Goal: Task Accomplishment & Management: Complete application form

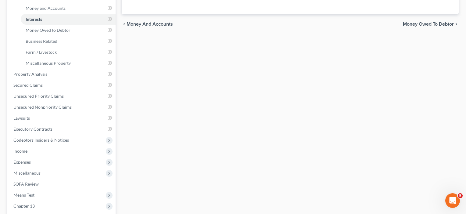
scroll to position [163, 0]
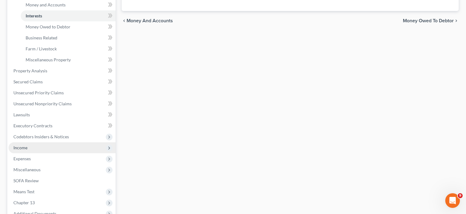
click at [20, 146] on span "Income" at bounding box center [20, 147] width 14 height 5
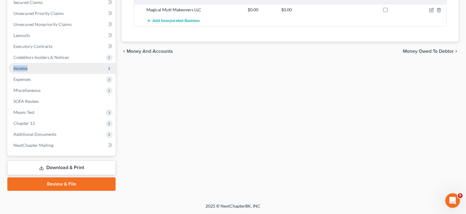
scroll to position [132, 0]
click at [27, 69] on span "Income" at bounding box center [20, 68] width 14 height 5
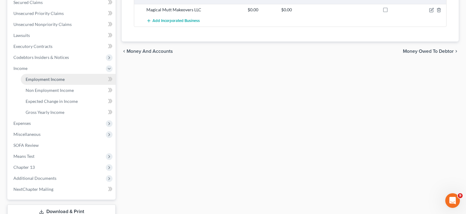
click at [45, 78] on span "Employment Income" at bounding box center [45, 79] width 39 height 5
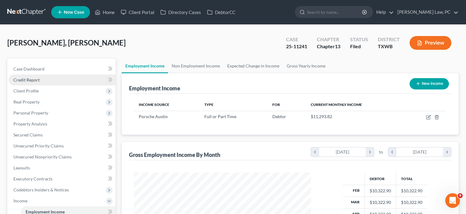
scroll to position [109, 190]
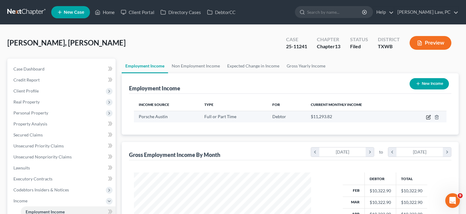
click at [427, 117] on icon "button" at bounding box center [428, 117] width 5 height 5
select select "0"
select select "45"
select select "1"
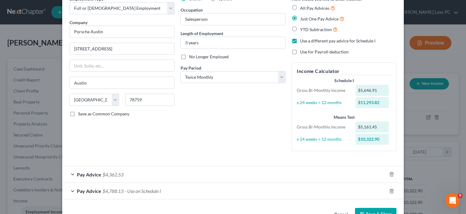
scroll to position [32, 0]
click at [375, 210] on button "Save & Close" at bounding box center [375, 214] width 41 height 13
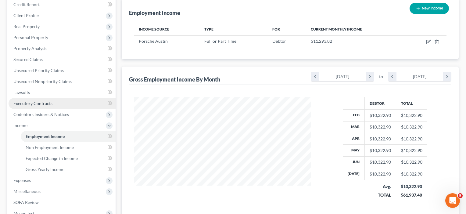
scroll to position [75, 0]
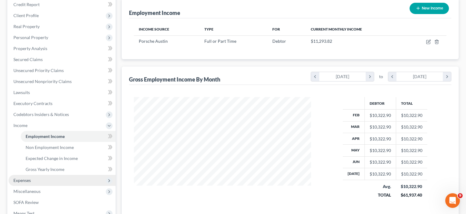
click at [28, 179] on span "Expenses" at bounding box center [21, 179] width 17 height 5
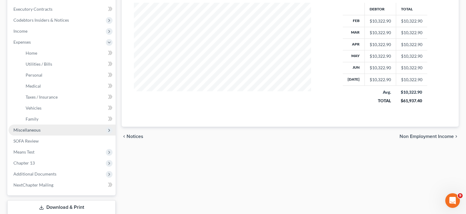
scroll to position [173, 0]
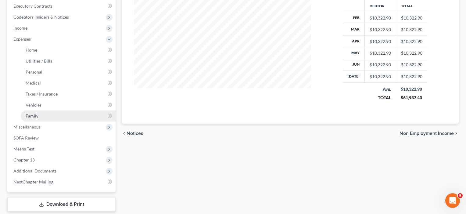
click at [37, 117] on span "Family" at bounding box center [32, 115] width 13 height 5
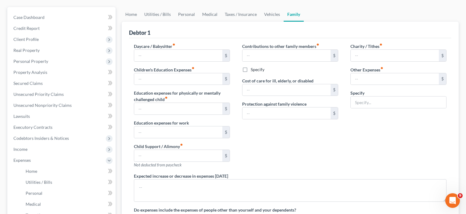
type input "100.00"
type input "0.00"
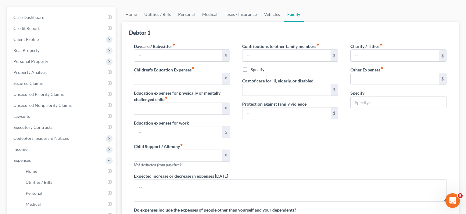
type input "0.00"
type input "771.00"
type input "Daughter Private Tuition/ Daughter's Gymnastics dues"
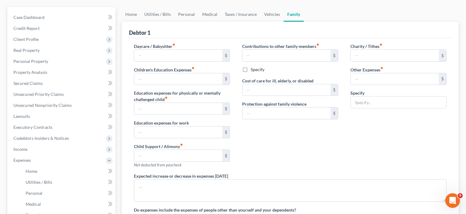
radio input "true"
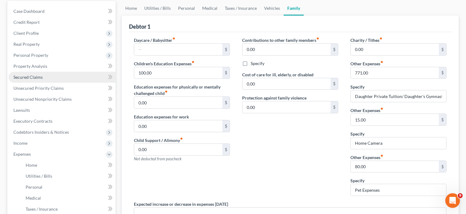
scroll to position [58, 0]
click at [396, 95] on input "Daughter Private Tuition/ Daughter's Gymnastics dues" at bounding box center [398, 96] width 95 height 12
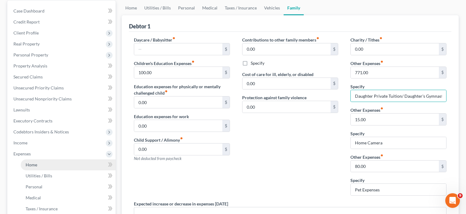
click at [32, 168] on link "Home" at bounding box center [68, 164] width 95 height 11
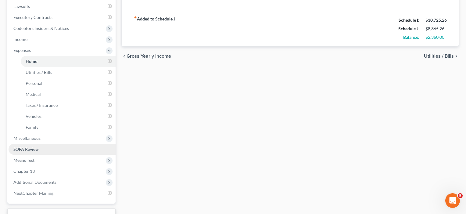
scroll to position [163, 0]
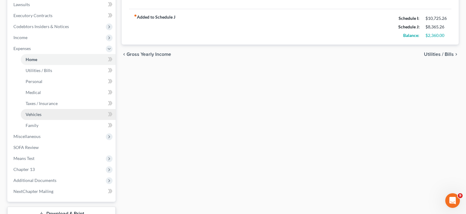
click at [33, 116] on span "Vehicles" at bounding box center [34, 114] width 16 height 5
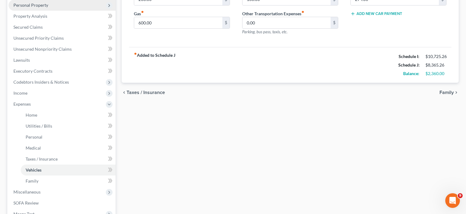
scroll to position [129, 0]
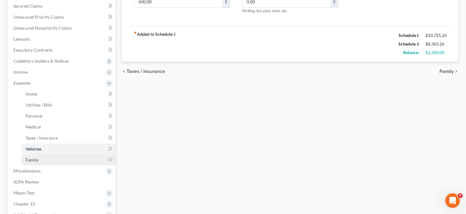
click at [31, 158] on span "Family" at bounding box center [32, 159] width 13 height 5
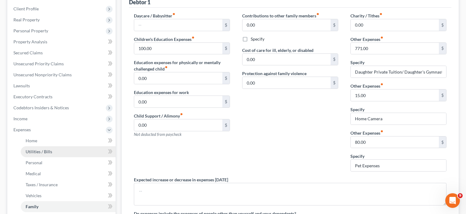
scroll to position [82, 0]
click at [37, 150] on span "Utilities / Bills" at bounding box center [39, 150] width 27 height 5
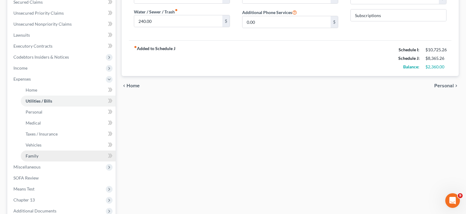
click at [35, 156] on span "Family" at bounding box center [32, 155] width 13 height 5
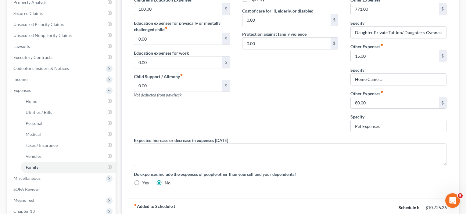
scroll to position [138, 0]
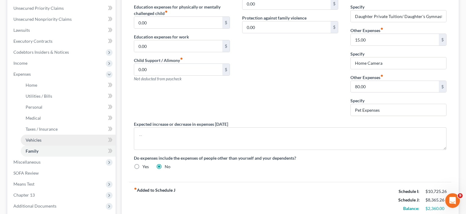
click at [35, 139] on span "Vehicles" at bounding box center [34, 139] width 16 height 5
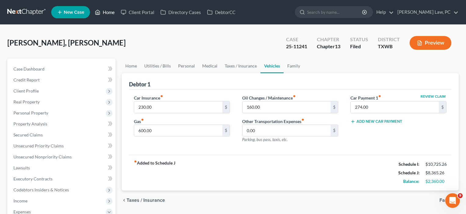
click at [102, 12] on link "Home" at bounding box center [105, 12] width 26 height 11
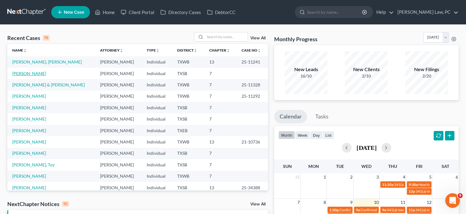
click at [34, 72] on link "[PERSON_NAME]" at bounding box center [29, 73] width 34 height 5
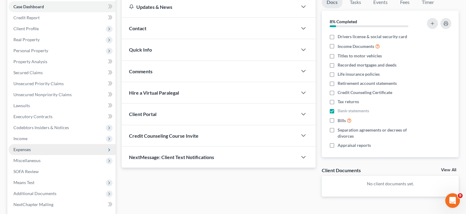
scroll to position [69, 0]
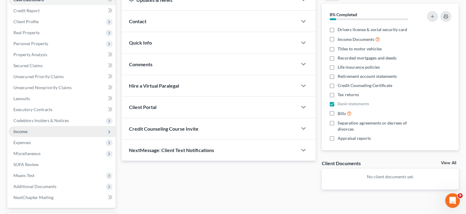
click at [21, 133] on span "Income" at bounding box center [20, 131] width 14 height 5
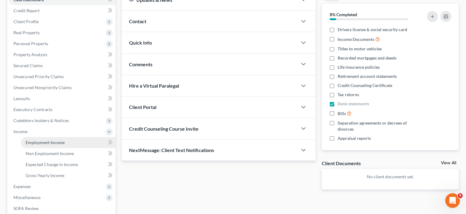
click at [31, 142] on span "Employment Income" at bounding box center [45, 142] width 39 height 5
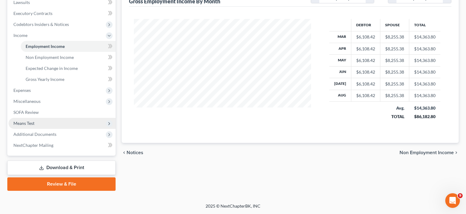
scroll to position [165, 0]
click at [25, 121] on span "Means Test" at bounding box center [23, 122] width 21 height 5
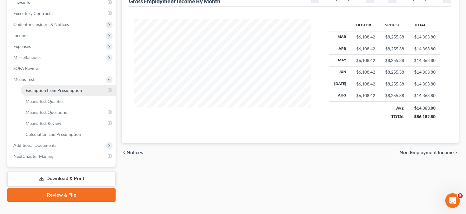
click at [34, 89] on span "Exemption from Presumption" at bounding box center [54, 90] width 56 height 5
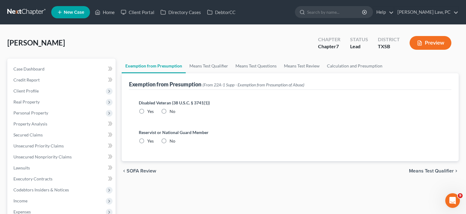
click at [170, 112] on label "No" at bounding box center [173, 111] width 6 height 6
click at [172, 112] on input "No" at bounding box center [174, 110] width 4 height 4
radio input "true"
click at [170, 140] on label "No" at bounding box center [173, 141] width 6 height 6
click at [172, 140] on input "No" at bounding box center [174, 140] width 4 height 4
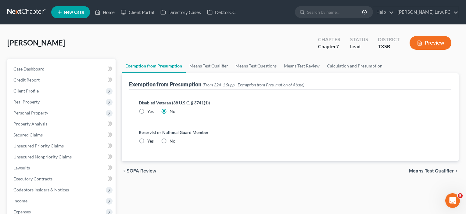
radio input "true"
click at [438, 171] on span "Means Test Qualifier" at bounding box center [431, 170] width 45 height 5
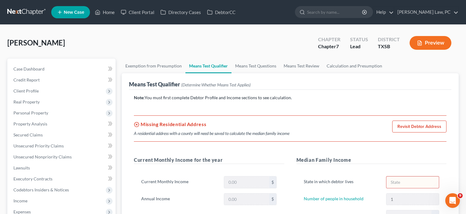
click at [421, 126] on link "Revisit Debtor Address" at bounding box center [419, 126] width 54 height 12
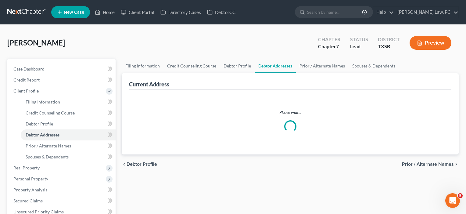
select select "0"
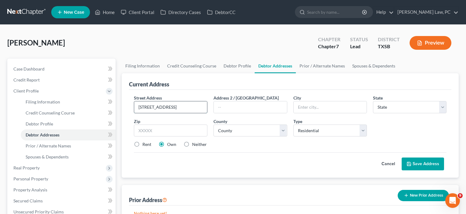
click at [169, 107] on input "[STREET_ADDRESS]" at bounding box center [170, 107] width 73 height 12
type input "[STREET_ADDRESS]"
type input "78414"
type input "[DATE]"
select select "45"
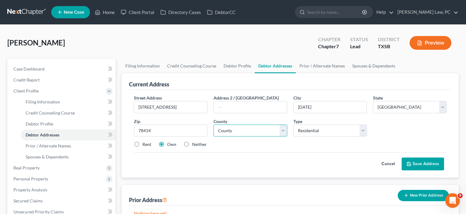
select select "177"
click at [418, 162] on button "Save Address" at bounding box center [423, 163] width 42 height 13
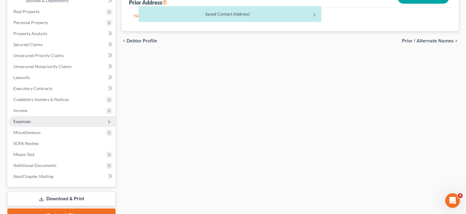
scroll to position [165, 0]
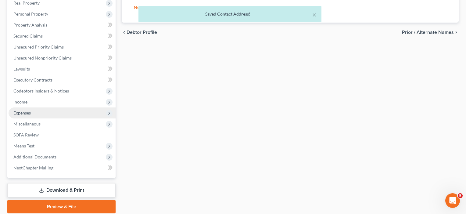
click at [23, 113] on span "Expenses" at bounding box center [21, 112] width 17 height 5
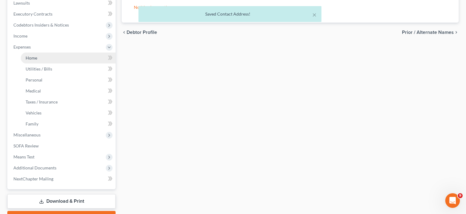
click at [33, 59] on span "Home" at bounding box center [32, 57] width 12 height 5
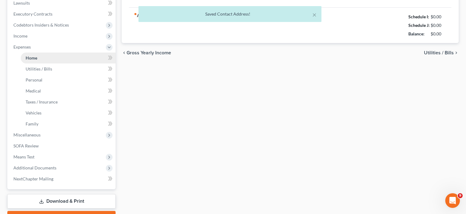
scroll to position [22, 0]
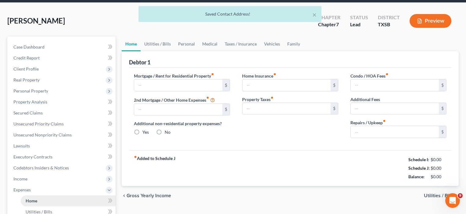
type input "0.00"
radio input "true"
type input "0.00"
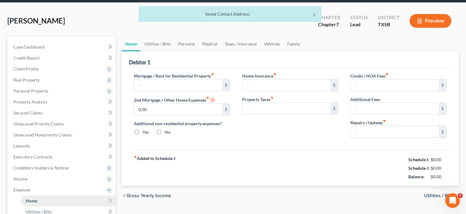
type input "0.00"
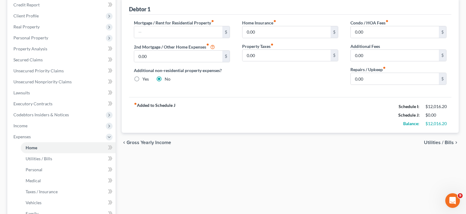
scroll to position [77, 0]
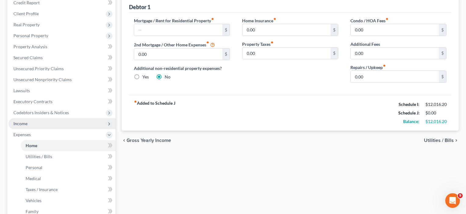
click at [19, 123] on span "Income" at bounding box center [20, 123] width 14 height 5
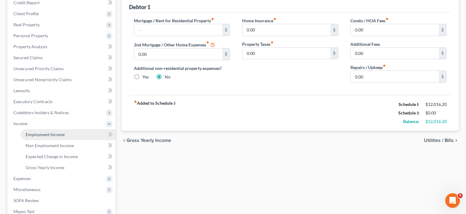
click at [40, 135] on span "Employment Income" at bounding box center [45, 134] width 39 height 5
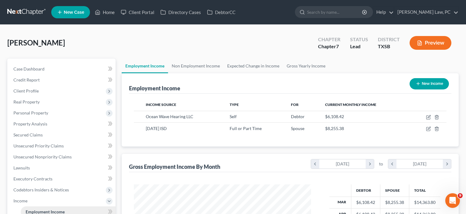
scroll to position [109, 190]
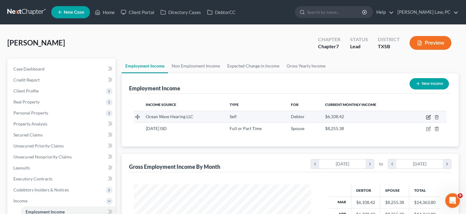
click at [428, 116] on icon "button" at bounding box center [428, 117] width 5 height 5
select select "1"
select select "0"
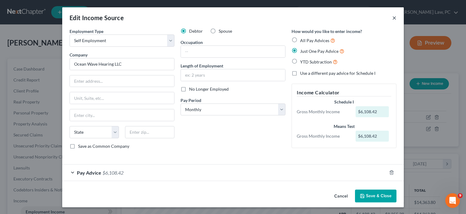
click at [394, 18] on button "×" at bounding box center [394, 17] width 4 height 7
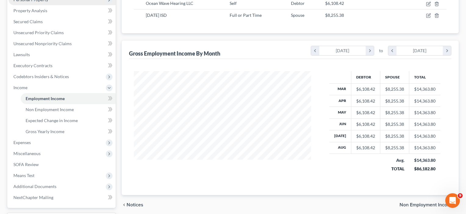
scroll to position [119, 0]
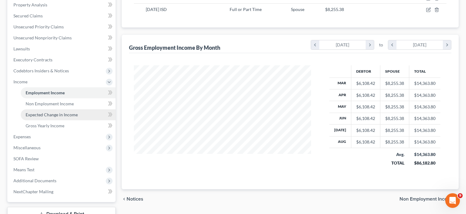
click at [49, 113] on span "Expected Change in Income" at bounding box center [52, 114] width 52 height 5
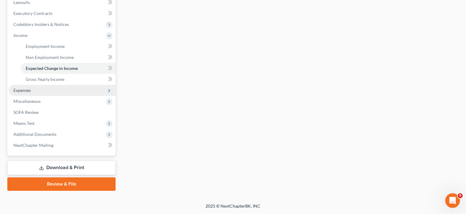
scroll to position [165, 0]
click at [30, 94] on span "Expenses" at bounding box center [62, 90] width 107 height 11
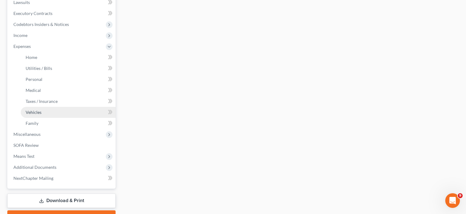
click at [35, 112] on span "Vehicles" at bounding box center [34, 111] width 16 height 5
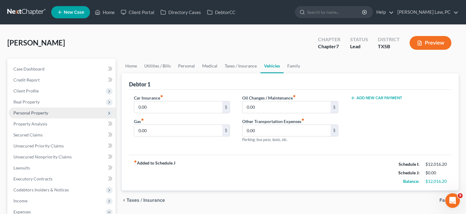
scroll to position [40, 0]
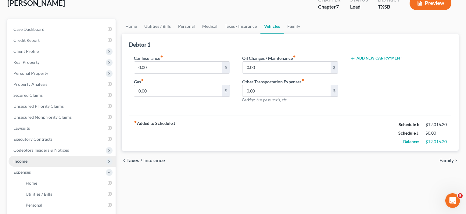
click at [22, 163] on span "Income" at bounding box center [20, 160] width 14 height 5
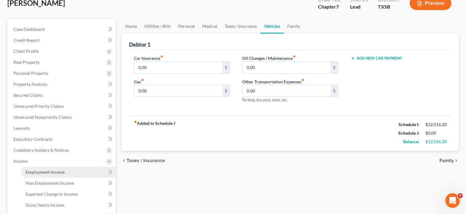
click at [34, 173] on span "Employment Income" at bounding box center [45, 171] width 39 height 5
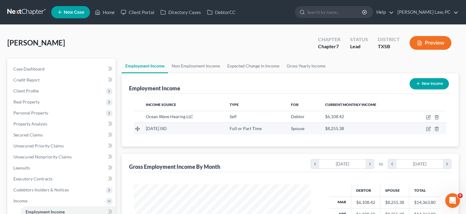
scroll to position [109, 190]
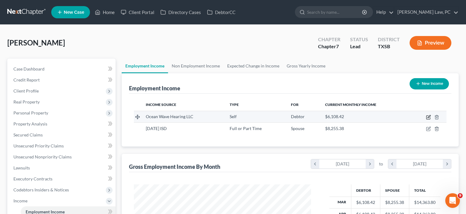
click at [430, 116] on icon "button" at bounding box center [428, 117] width 5 height 5
select select "1"
select select "0"
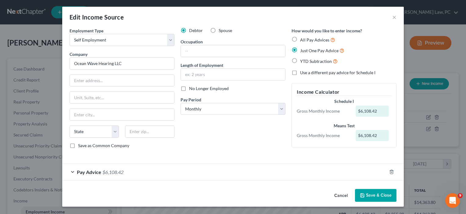
scroll to position [0, 0]
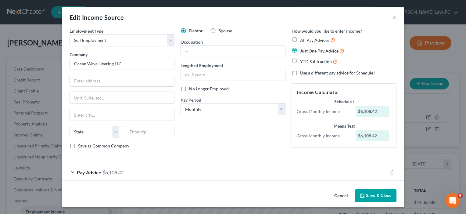
click at [225, 167] on div "Pay Advice $6,108.42" at bounding box center [224, 172] width 324 height 16
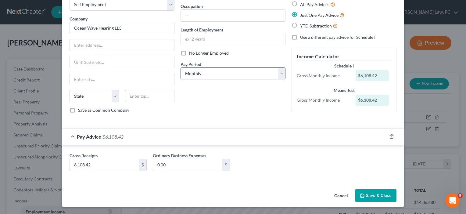
scroll to position [36, 0]
click at [378, 196] on button "Save & Close" at bounding box center [375, 195] width 41 height 13
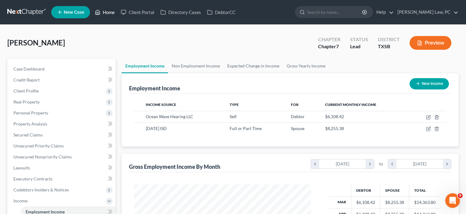
click at [107, 12] on link "Home" at bounding box center [105, 12] width 26 height 11
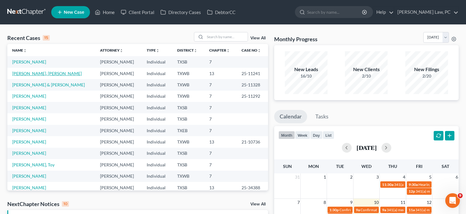
click at [35, 74] on link "[PERSON_NAME], [PERSON_NAME]" at bounding box center [47, 73] width 70 height 5
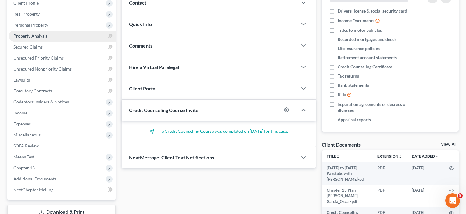
scroll to position [93, 0]
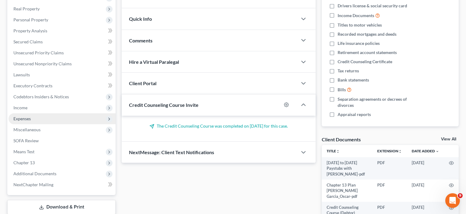
click at [27, 120] on span "Expenses" at bounding box center [21, 118] width 17 height 5
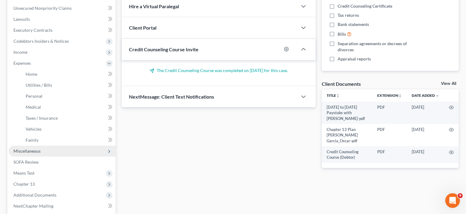
scroll to position [156, 0]
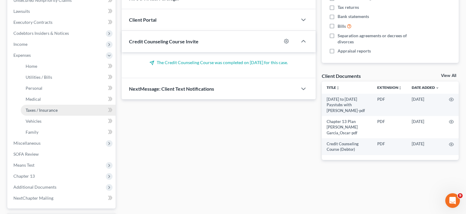
click at [35, 115] on link "Taxes / Insurance" at bounding box center [68, 110] width 95 height 11
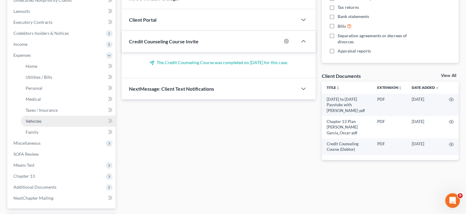
click at [34, 123] on span "Vehicles" at bounding box center [34, 120] width 16 height 5
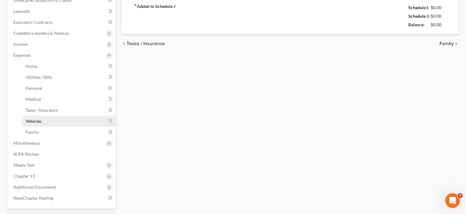
scroll to position [84, 0]
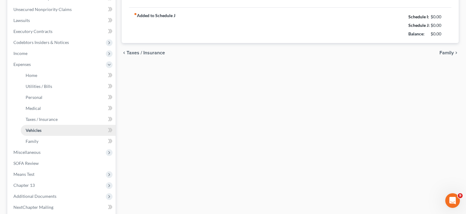
type input "230.00"
type input "600.00"
type input "160.00"
type input "0.00"
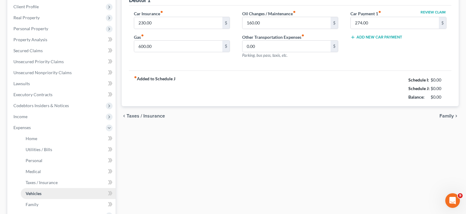
click at [34, 123] on ul "Case Dashboard Payments Invoices Payments Payments Credit Report Client Profile" at bounding box center [62, 127] width 107 height 296
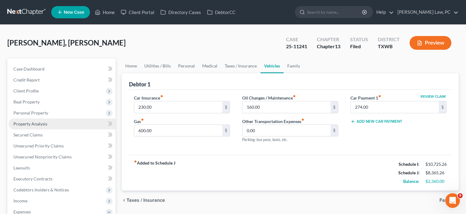
scroll to position [0, 0]
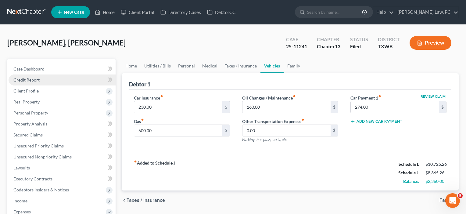
click at [39, 79] on span "Credit Report" at bounding box center [26, 79] width 26 height 5
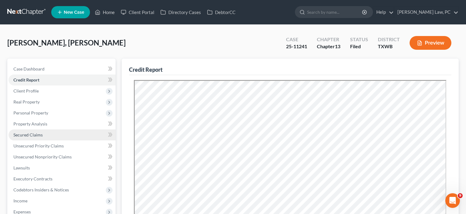
click at [38, 134] on span "Secured Claims" at bounding box center [27, 134] width 29 height 5
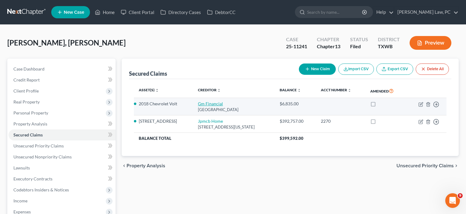
click at [214, 103] on link "Gm Financial" at bounding box center [210, 103] width 25 height 5
select select "45"
select select "0"
select select "2"
select select "0"
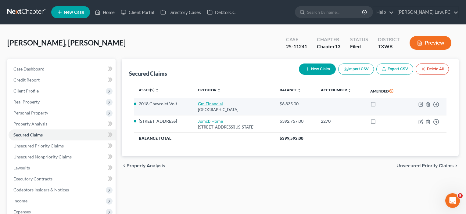
select select "0"
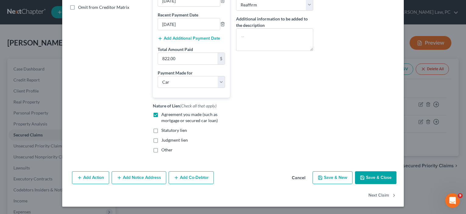
scroll to position [144, 0]
click at [364, 178] on icon "button" at bounding box center [362, 177] width 5 height 5
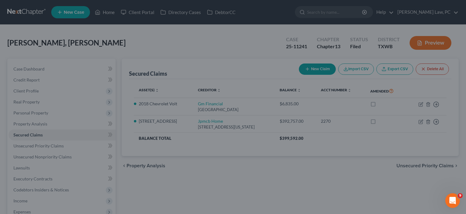
select select "14"
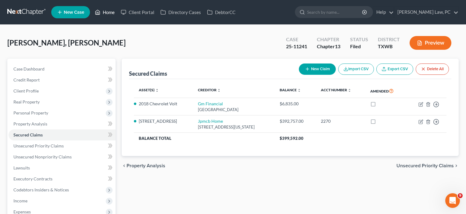
click at [104, 12] on link "Home" at bounding box center [105, 12] width 26 height 11
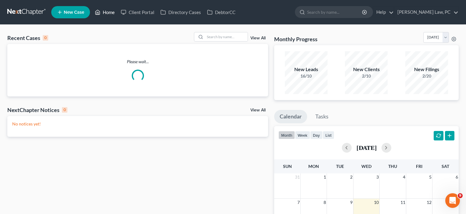
click at [104, 12] on link "Home" at bounding box center [105, 12] width 26 height 11
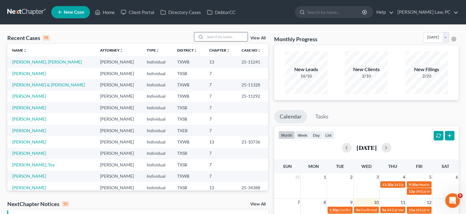
click at [209, 37] on input "search" at bounding box center [226, 36] width 43 height 9
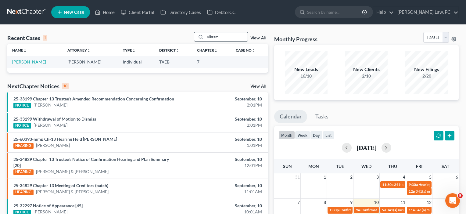
type input "Vikram"
drag, startPoint x: 209, startPoint y: 37, endPoint x: 29, endPoint y: 61, distance: 182.1
click at [29, 61] on link "[PERSON_NAME]" at bounding box center [29, 61] width 34 height 5
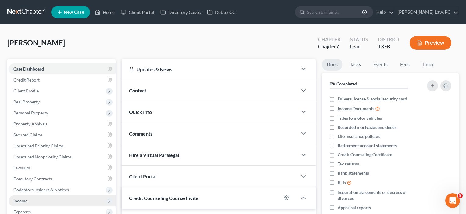
click at [21, 199] on span "Income" at bounding box center [20, 200] width 14 height 5
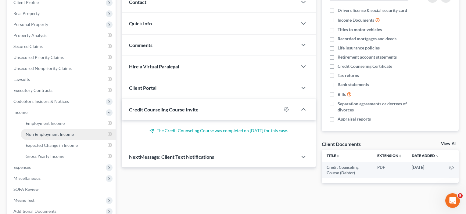
scroll to position [100, 0]
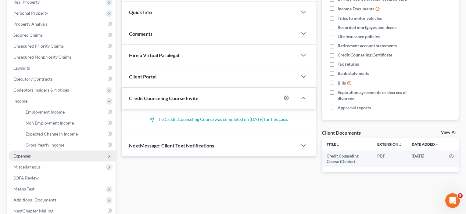
click at [24, 155] on span "Expenses" at bounding box center [21, 155] width 17 height 5
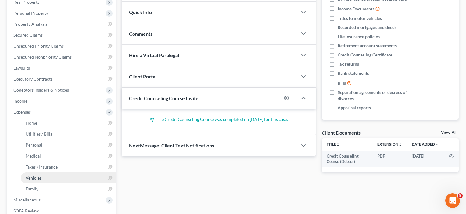
click at [34, 180] on link "Vehicles" at bounding box center [68, 177] width 95 height 11
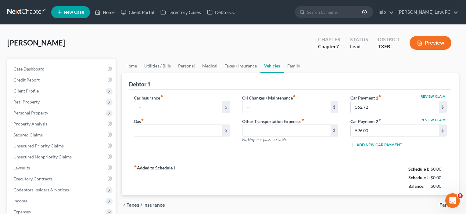
type input "350.00"
type input "0.00"
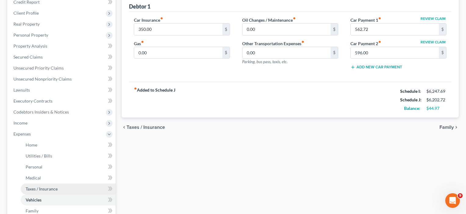
scroll to position [79, 0]
click at [35, 186] on span "Taxes / Insurance" at bounding box center [42, 187] width 32 height 5
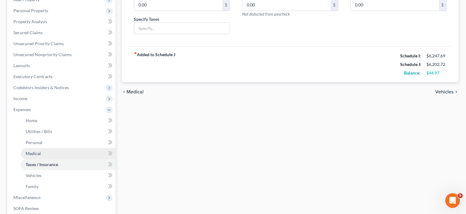
click at [30, 153] on span "Medical" at bounding box center [33, 153] width 15 height 5
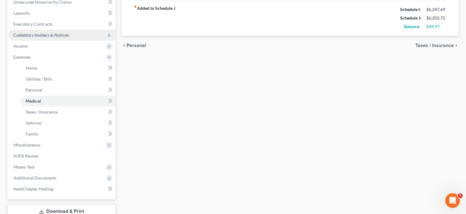
scroll to position [156, 0]
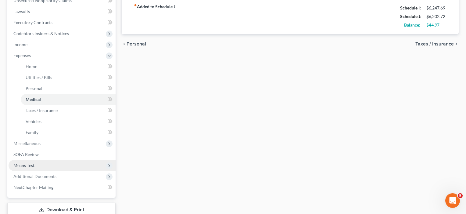
click at [28, 164] on span "Means Test" at bounding box center [23, 165] width 21 height 5
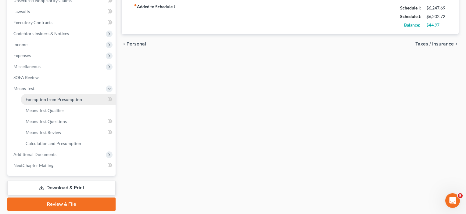
click at [50, 102] on link "Exemption from Presumption" at bounding box center [68, 99] width 95 height 11
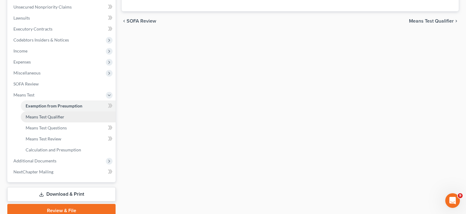
click at [48, 119] on span "Means Test Qualifier" at bounding box center [45, 116] width 39 height 5
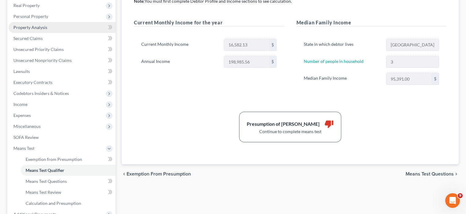
scroll to position [97, 0]
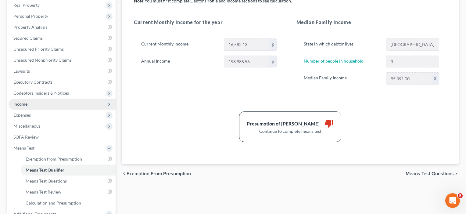
click at [31, 106] on span "Income" at bounding box center [62, 103] width 107 height 11
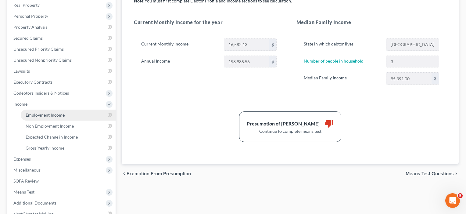
click at [31, 113] on span "Employment Income" at bounding box center [45, 114] width 39 height 5
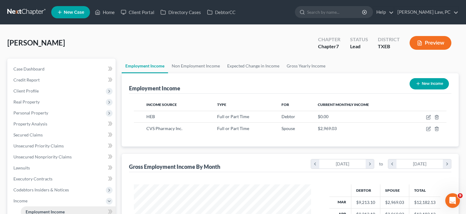
scroll to position [109, 190]
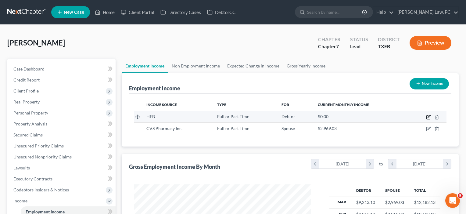
click at [428, 116] on icon "button" at bounding box center [428, 117] width 5 height 5
select select "0"
select select "45"
select select "3"
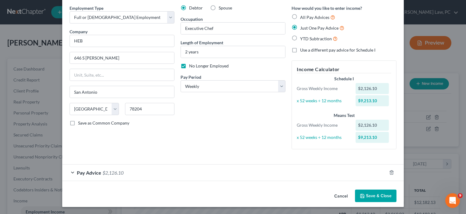
scroll to position [23, 0]
click at [373, 195] on button "Save & Close" at bounding box center [375, 196] width 41 height 13
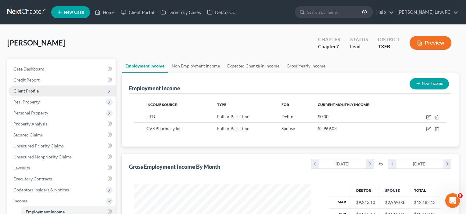
click at [47, 91] on span "Client Profile" at bounding box center [62, 90] width 107 height 11
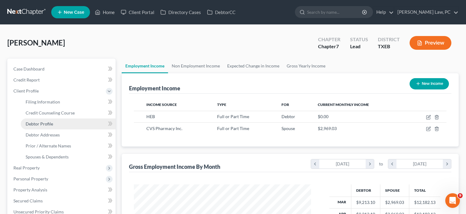
click at [43, 126] on link "Debtor Profile" at bounding box center [68, 123] width 95 height 11
select select "1"
select select "2"
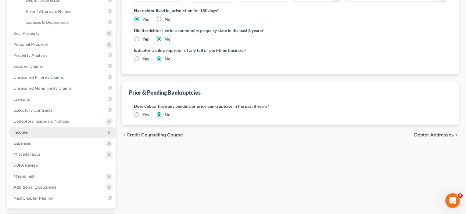
scroll to position [141, 0]
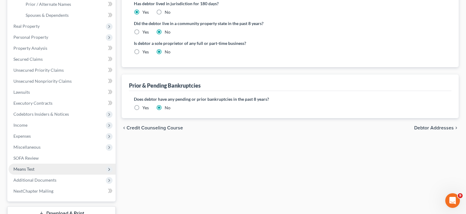
click at [29, 170] on span "Means Test" at bounding box center [23, 168] width 21 height 5
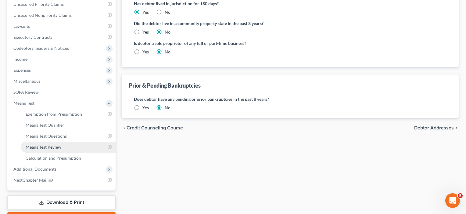
click at [35, 146] on span "Means Test Review" at bounding box center [44, 146] width 36 height 5
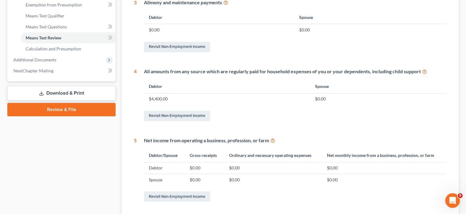
scroll to position [258, 0]
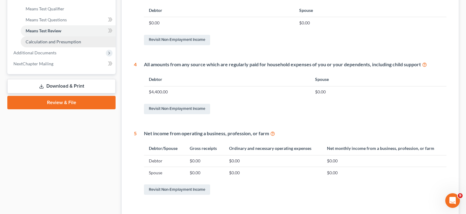
click at [53, 43] on span "Calculation and Presumption" at bounding box center [53, 41] width 55 height 5
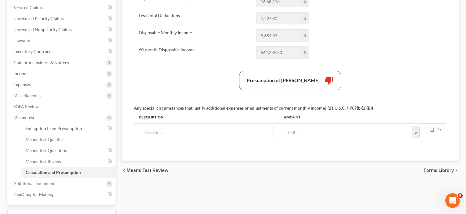
scroll to position [128, 0]
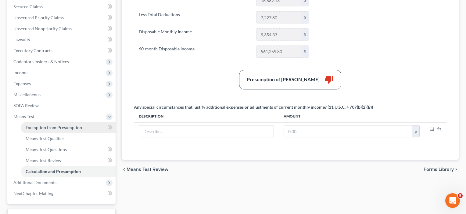
click at [43, 129] on span "Exemption from Presumption" at bounding box center [54, 127] width 56 height 5
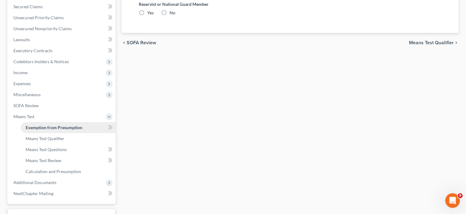
scroll to position [18, 0]
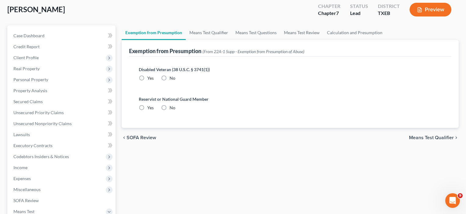
radio input "true"
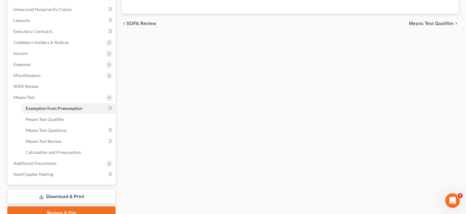
scroll to position [167, 0]
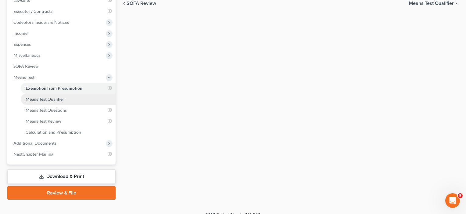
click at [43, 100] on span "Means Test Qualifier" at bounding box center [45, 98] width 39 height 5
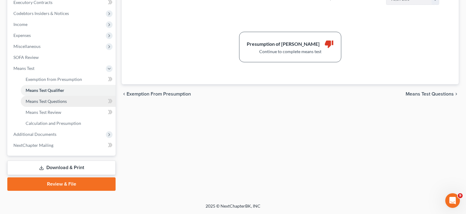
click at [43, 104] on link "Means Test Questions" at bounding box center [68, 101] width 95 height 11
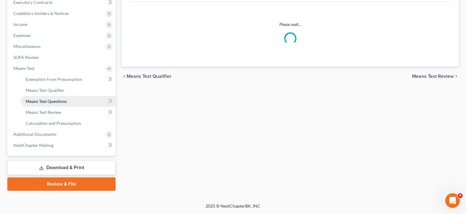
scroll to position [32, 0]
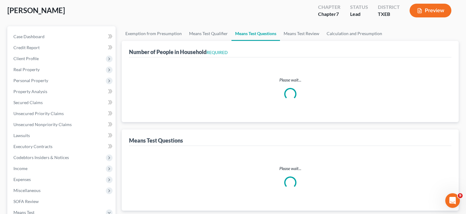
select select "0"
select select "60"
select select "1"
select select "60"
select select "3"
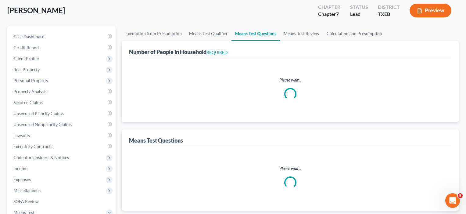
select select "0"
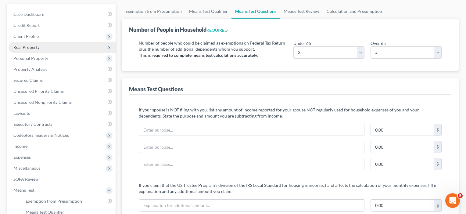
scroll to position [55, 0]
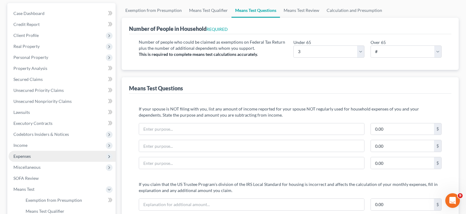
click at [19, 156] on span "Expenses" at bounding box center [21, 155] width 17 height 5
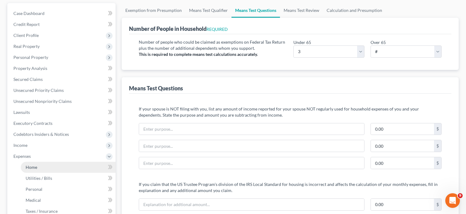
click at [30, 170] on link "Home" at bounding box center [68, 167] width 95 height 11
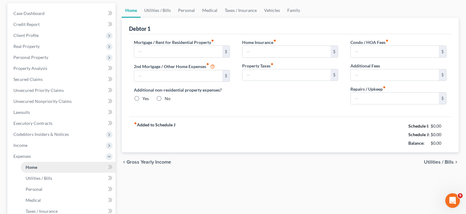
type input "2,890.00"
type input "0.00"
radio input "true"
type input "0.00"
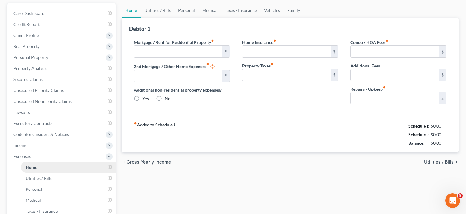
type input "84.00"
type input "0.00"
type input "100.00"
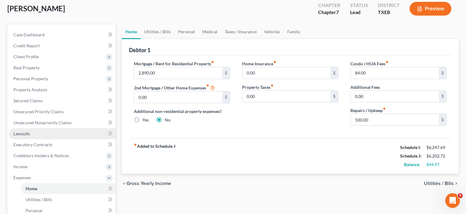
scroll to position [34, 0]
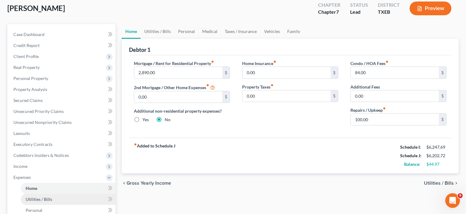
click at [33, 197] on span "Utilities / Bills" at bounding box center [39, 198] width 27 height 5
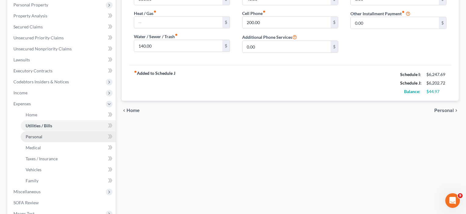
click at [38, 137] on span "Personal" at bounding box center [34, 136] width 17 height 5
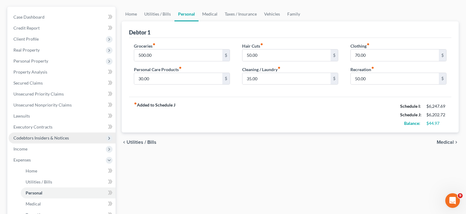
scroll to position [53, 0]
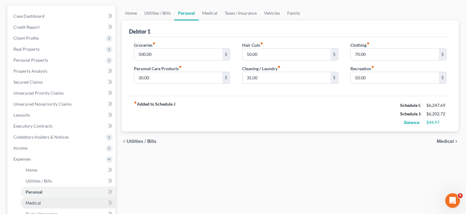
click at [38, 202] on span "Medical" at bounding box center [33, 202] width 15 height 5
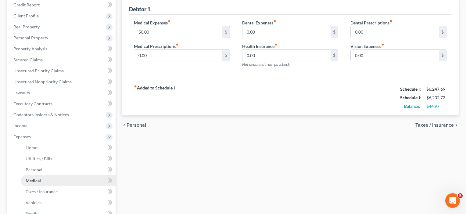
scroll to position [77, 0]
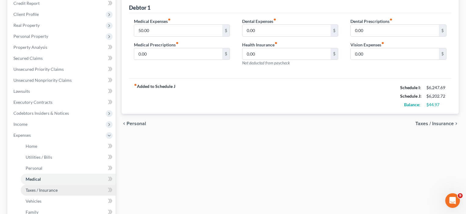
click at [37, 191] on span "Taxes / Insurance" at bounding box center [42, 189] width 32 height 5
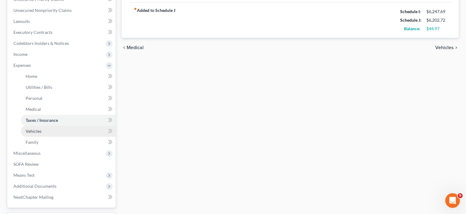
click at [36, 131] on span "Vehicles" at bounding box center [34, 130] width 16 height 5
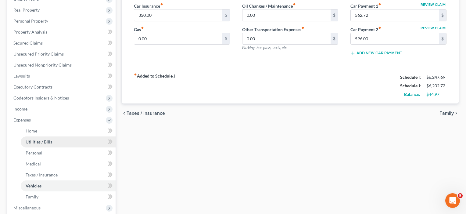
scroll to position [104, 0]
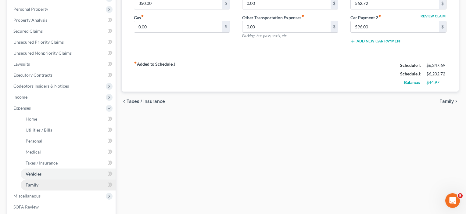
click at [32, 183] on span "Family" at bounding box center [32, 184] width 13 height 5
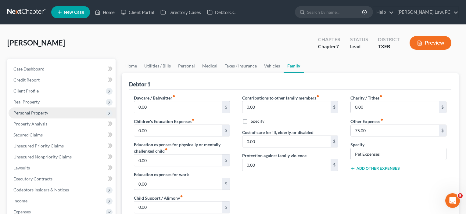
click at [34, 112] on span "Personal Property" at bounding box center [30, 112] width 35 height 5
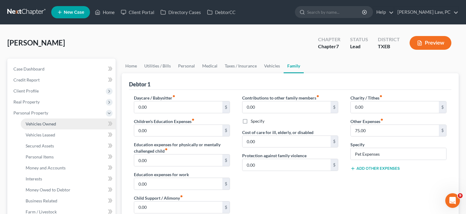
click at [34, 124] on span "Vehicles Owned" at bounding box center [41, 123] width 30 height 5
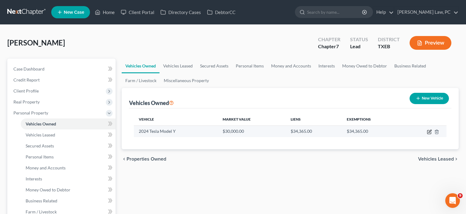
click at [429, 132] on icon "button" at bounding box center [429, 131] width 3 height 3
select select "0"
select select "2"
select select "0"
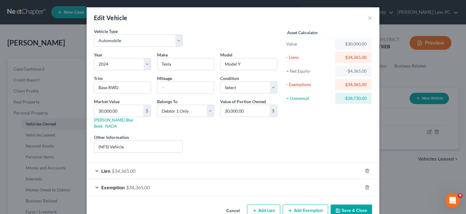
click at [170, 168] on div "Lien $34,365.00" at bounding box center [225, 171] width 276 height 16
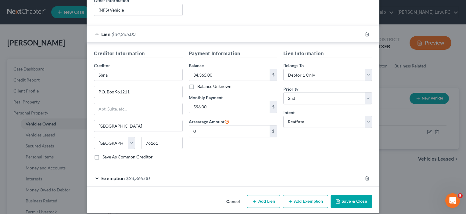
scroll to position [136, 0]
click at [348, 197] on button "Save & Close" at bounding box center [351, 201] width 41 height 13
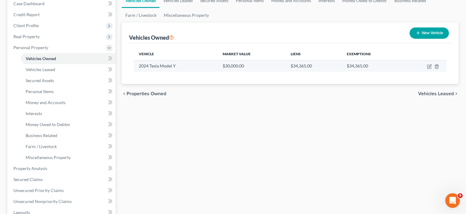
scroll to position [66, 0]
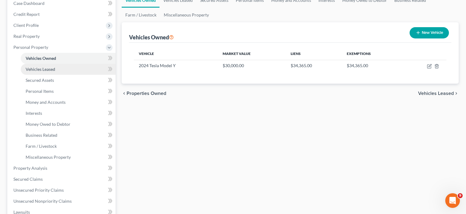
click at [54, 70] on span "Vehicles Leased" at bounding box center [41, 68] width 30 height 5
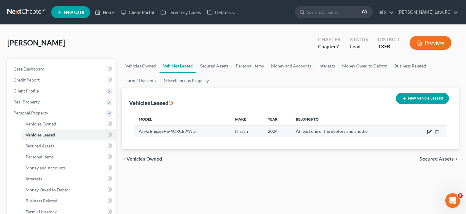
click at [428, 133] on icon "button" at bounding box center [429, 131] width 5 height 5
select select "0"
select select "2"
select select "3"
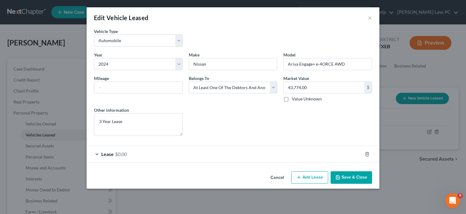
click at [350, 179] on button "Save & Close" at bounding box center [351, 177] width 41 height 13
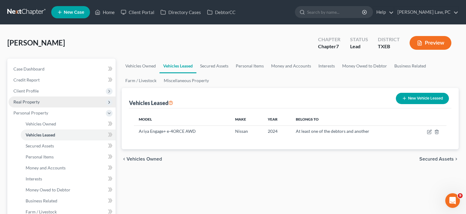
click at [31, 100] on span "Real Property" at bounding box center [26, 101] width 26 height 5
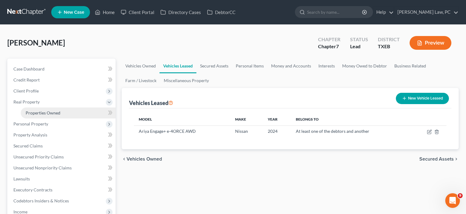
click at [37, 112] on span "Properties Owned" at bounding box center [43, 112] width 35 height 5
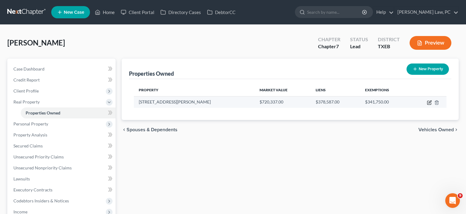
click at [428, 101] on icon "button" at bounding box center [429, 102] width 5 height 5
select select "45"
select select "61"
select select "3"
select select "0"
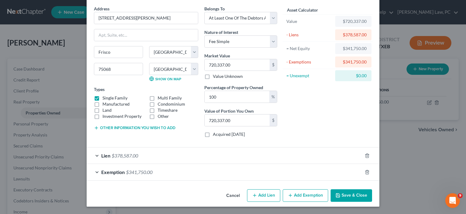
scroll to position [23, 0]
click at [347, 197] on button "Save & Close" at bounding box center [351, 195] width 41 height 13
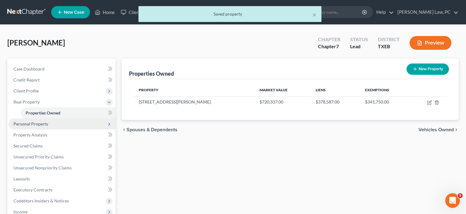
click at [36, 122] on span "Personal Property" at bounding box center [30, 123] width 35 height 5
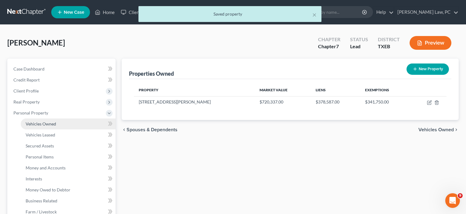
click at [37, 127] on link "Vehicles Owned" at bounding box center [68, 123] width 95 height 11
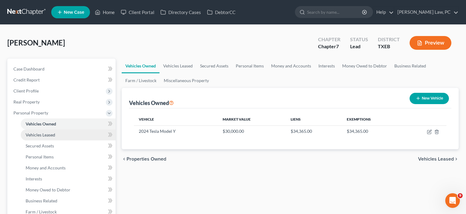
click at [37, 134] on span "Vehicles Leased" at bounding box center [41, 134] width 30 height 5
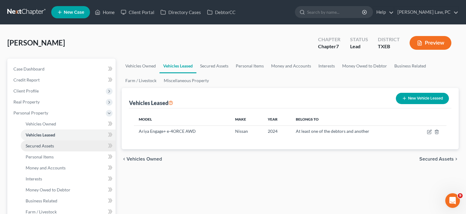
click at [38, 146] on span "Secured Assets" at bounding box center [40, 145] width 28 height 5
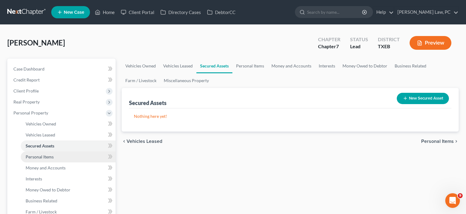
click at [36, 159] on span "Personal Items" at bounding box center [40, 156] width 28 height 5
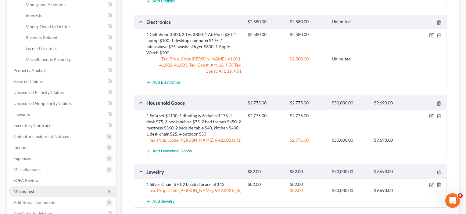
scroll to position [103, 0]
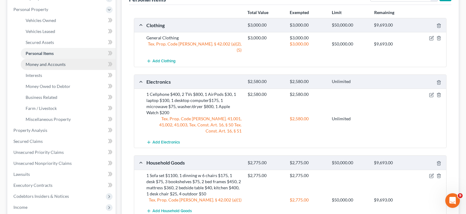
click at [45, 65] on span "Money and Accounts" at bounding box center [46, 64] width 40 height 5
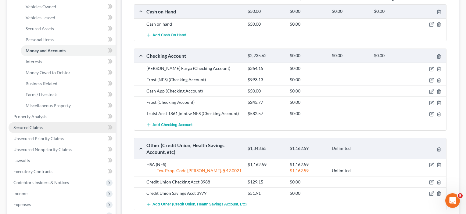
scroll to position [116, 0]
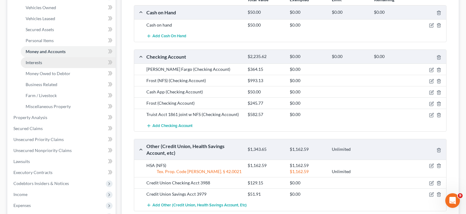
click at [39, 62] on span "Interests" at bounding box center [34, 62] width 16 height 5
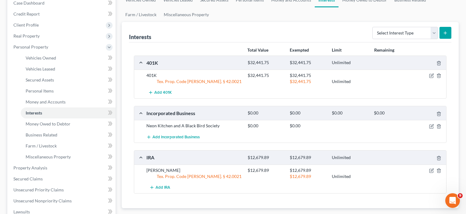
scroll to position [92, 0]
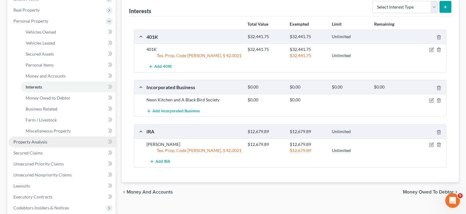
click at [32, 141] on span "Property Analysis" at bounding box center [30, 141] width 34 height 5
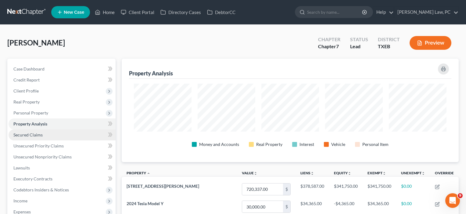
click at [37, 135] on span "Secured Claims" at bounding box center [27, 134] width 29 height 5
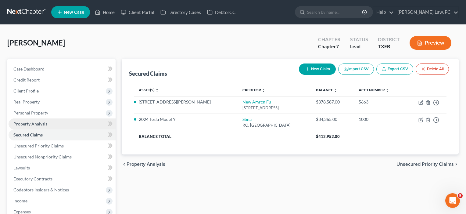
click at [34, 124] on span "Property Analysis" at bounding box center [30, 123] width 34 height 5
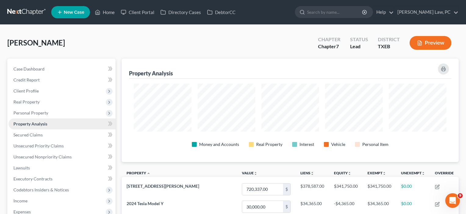
scroll to position [304813, 304579]
click at [34, 113] on span "Personal Property" at bounding box center [30, 112] width 35 height 5
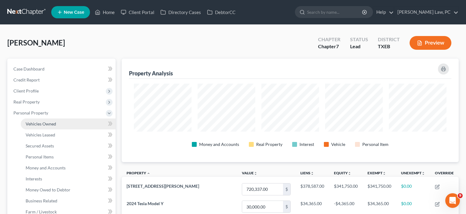
click at [34, 123] on span "Vehicles Owned" at bounding box center [41, 123] width 30 height 5
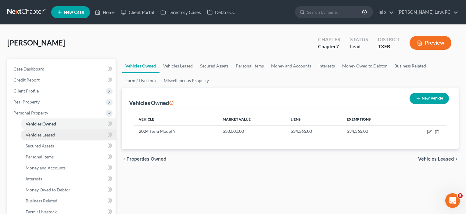
click at [33, 135] on span "Vehicles Leased" at bounding box center [41, 134] width 30 height 5
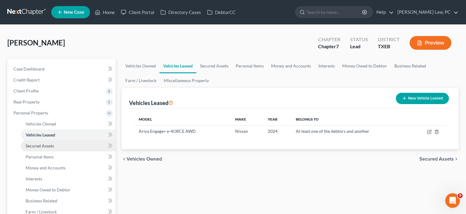
click at [33, 147] on span "Secured Assets" at bounding box center [40, 145] width 28 height 5
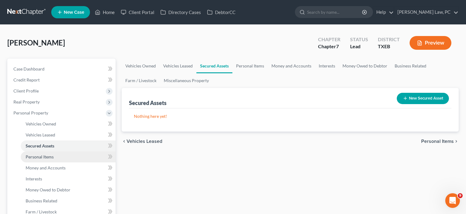
click at [34, 158] on span "Personal Items" at bounding box center [40, 156] width 28 height 5
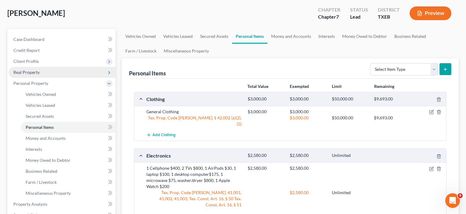
click at [35, 73] on span "Real Property" at bounding box center [26, 72] width 26 height 5
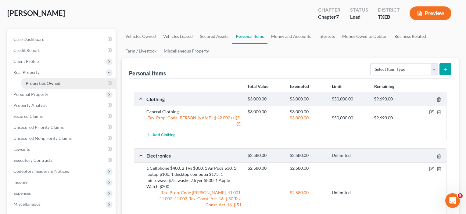
click at [38, 83] on span "Properties Owned" at bounding box center [43, 82] width 35 height 5
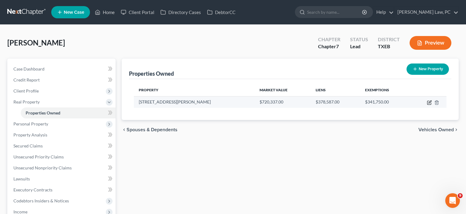
click at [429, 102] on icon "button" at bounding box center [429, 101] width 3 height 3
select select "45"
select select "61"
select select "3"
select select "0"
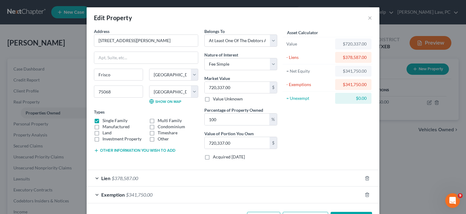
click at [171, 178] on div "Lien $378,587.00" at bounding box center [225, 178] width 276 height 16
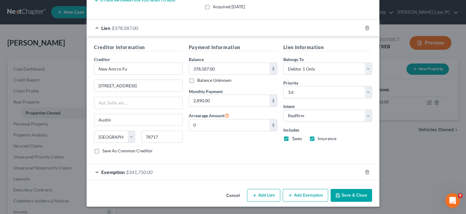
scroll to position [150, 0]
click at [239, 172] on div "Exemption $341,750.00" at bounding box center [225, 172] width 276 height 16
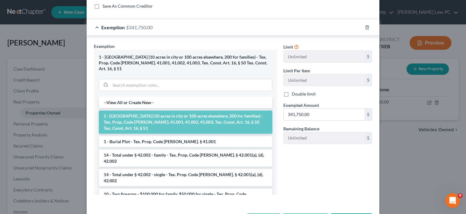
scroll to position [297, 0]
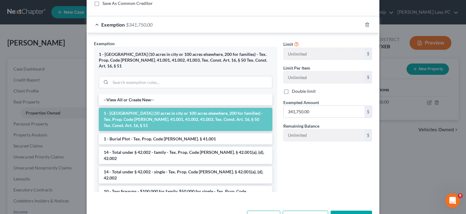
click at [354, 210] on button "Save & Close" at bounding box center [351, 216] width 41 height 13
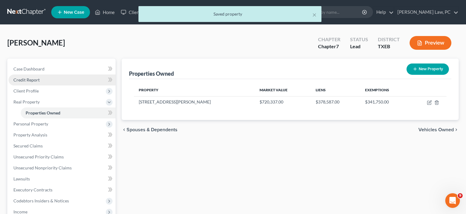
click at [33, 78] on span "Credit Report" at bounding box center [26, 79] width 26 height 5
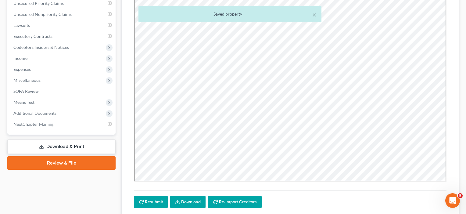
scroll to position [145, 0]
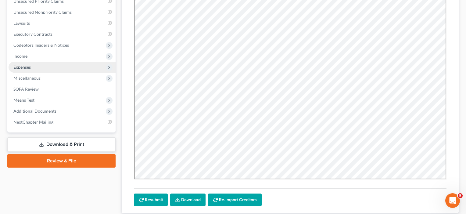
click at [27, 65] on span "Expenses" at bounding box center [21, 66] width 17 height 5
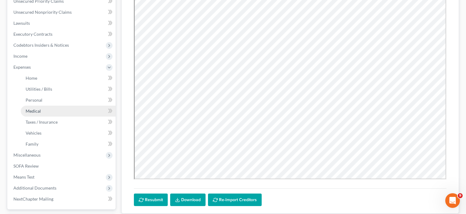
click at [30, 113] on span "Medical" at bounding box center [33, 110] width 15 height 5
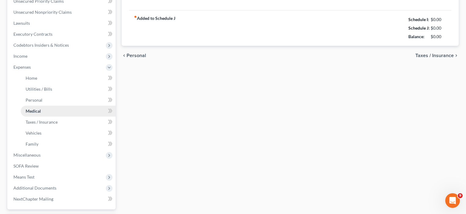
scroll to position [3, 0]
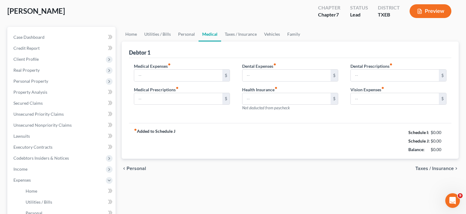
type input "50.00"
type input "0.00"
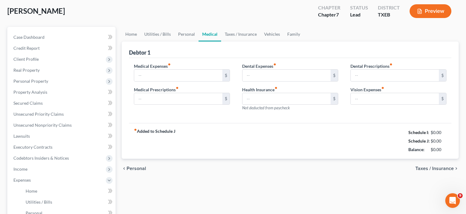
type input "0.00"
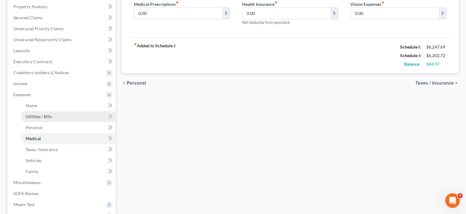
scroll to position [120, 0]
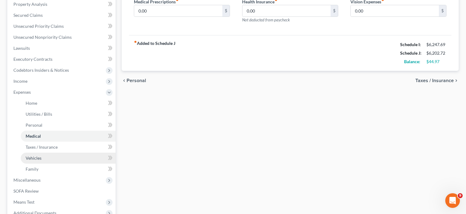
click at [31, 157] on span "Vehicles" at bounding box center [34, 157] width 16 height 5
